Goal: Task Accomplishment & Management: Manage account settings

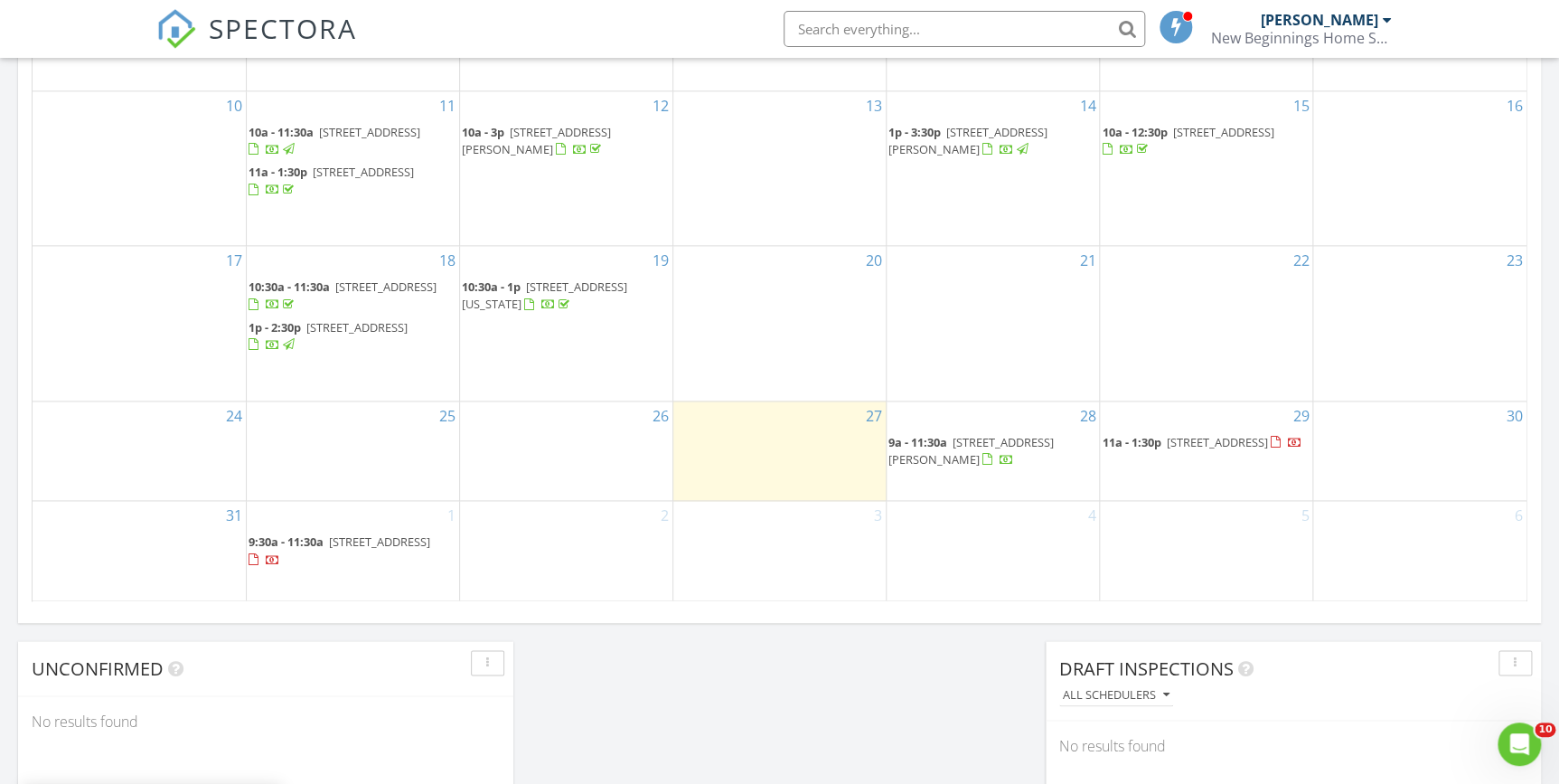
scroll to position [1068, 0]
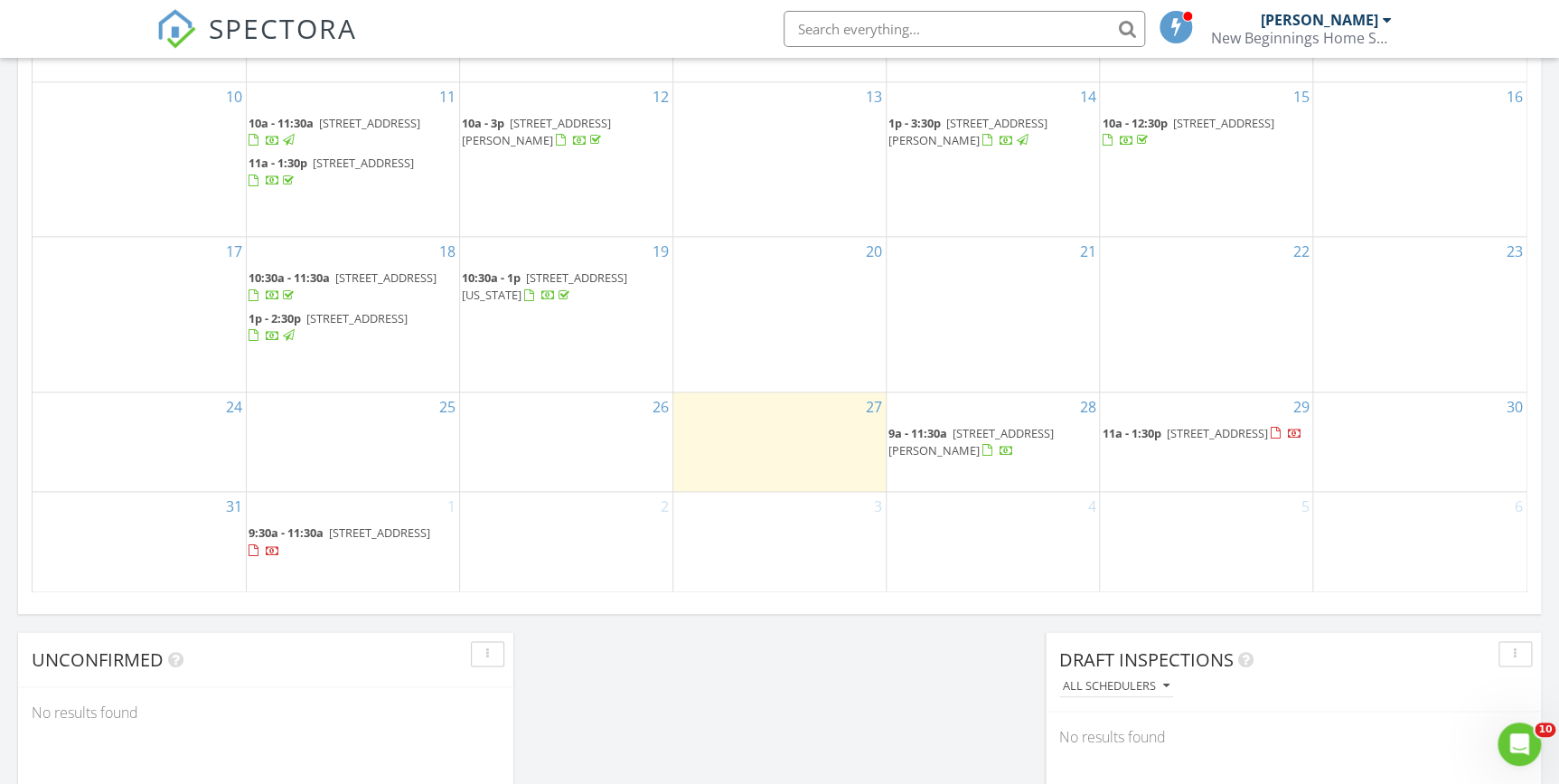
click at [974, 449] on span "[STREET_ADDRESS][PERSON_NAME]" at bounding box center [971, 441] width 166 height 33
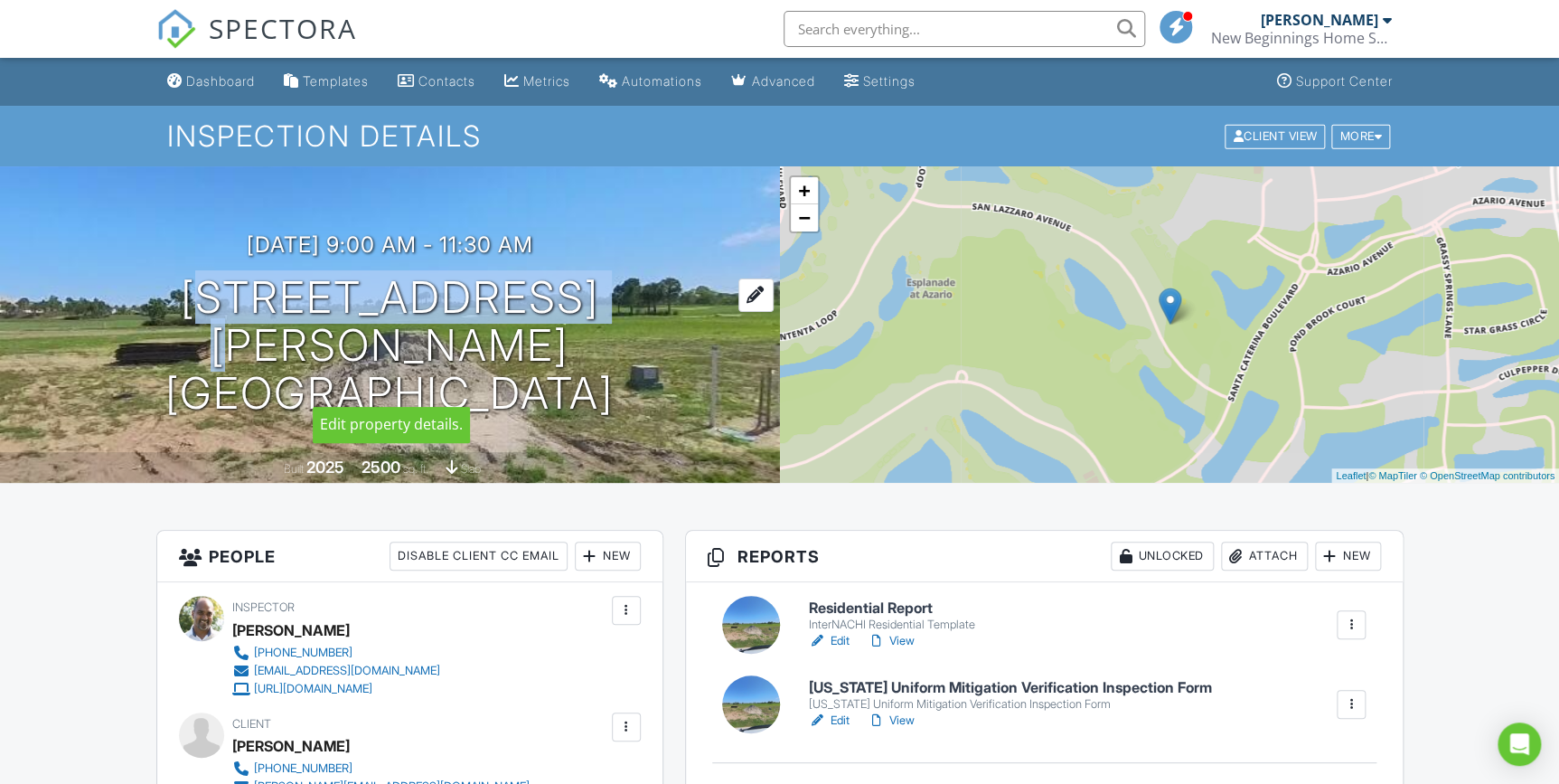
drag, startPoint x: 120, startPoint y: 301, endPoint x: 695, endPoint y: 380, distance: 580.4
click at [695, 380] on h1 "15805 San Lazzaro Ave Lakewood Ranch, FL 34211" at bounding box center [390, 345] width 722 height 143
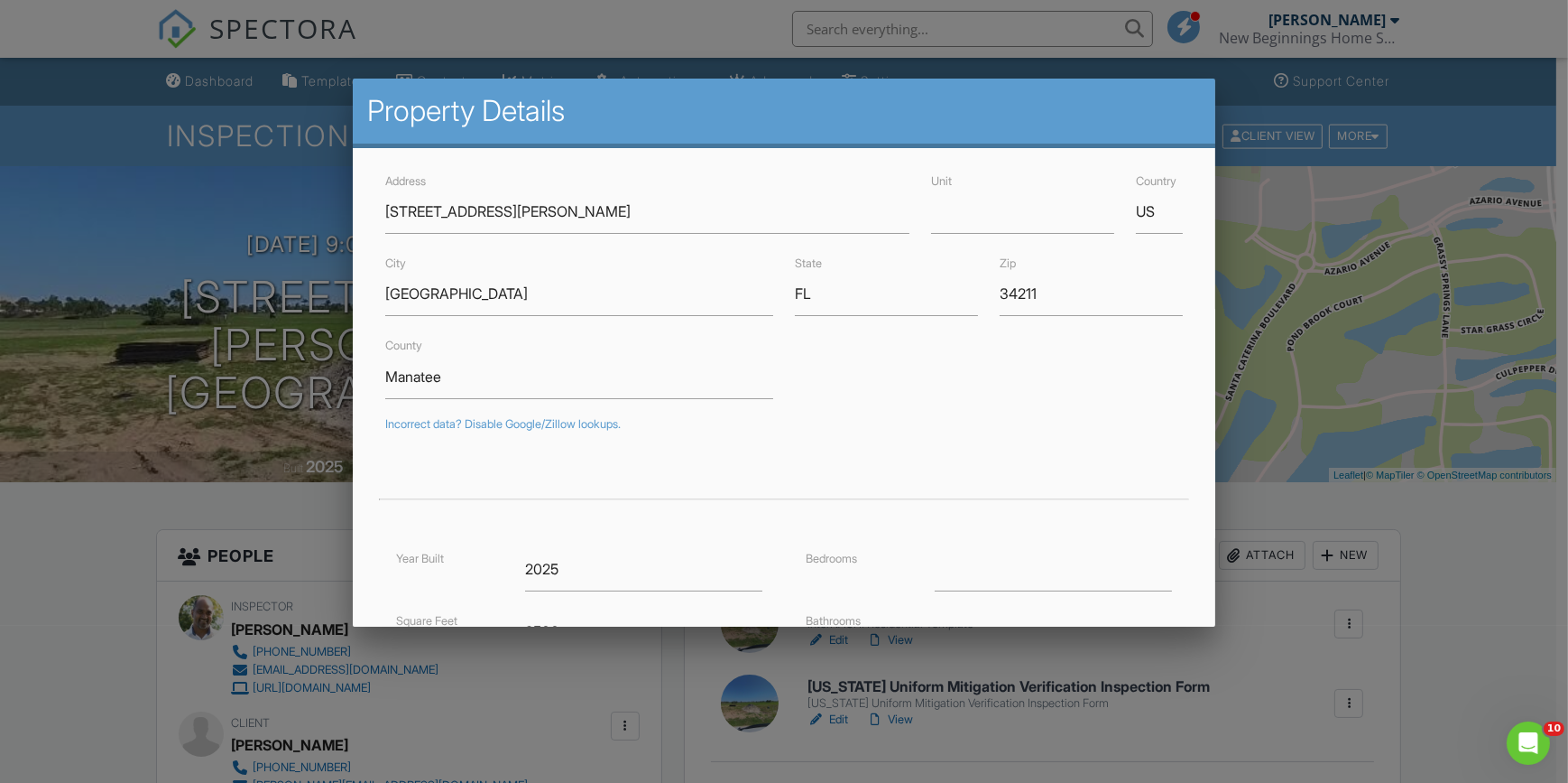
click at [1432, 43] on div at bounding box center [784, 399] width 1568 height 979
